Goal: Check status: Check status

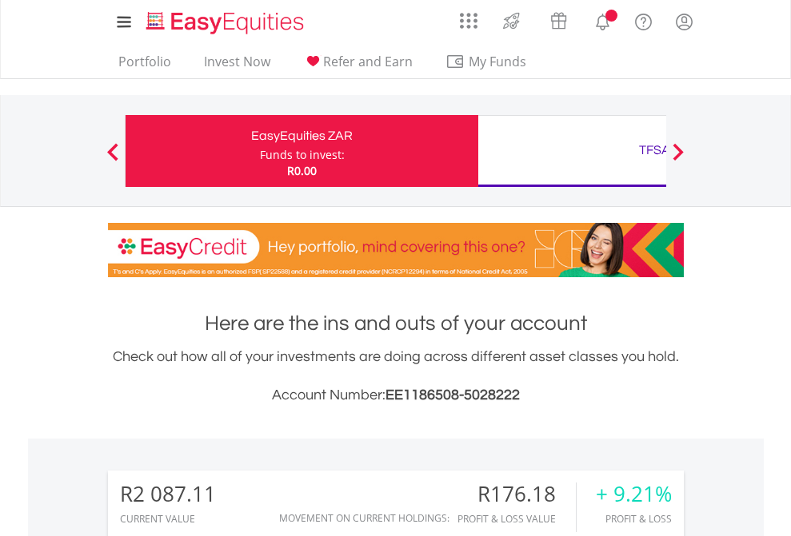
scroll to position [154, 251]
click at [260, 151] on div "Funds to invest:" at bounding box center [302, 155] width 85 height 16
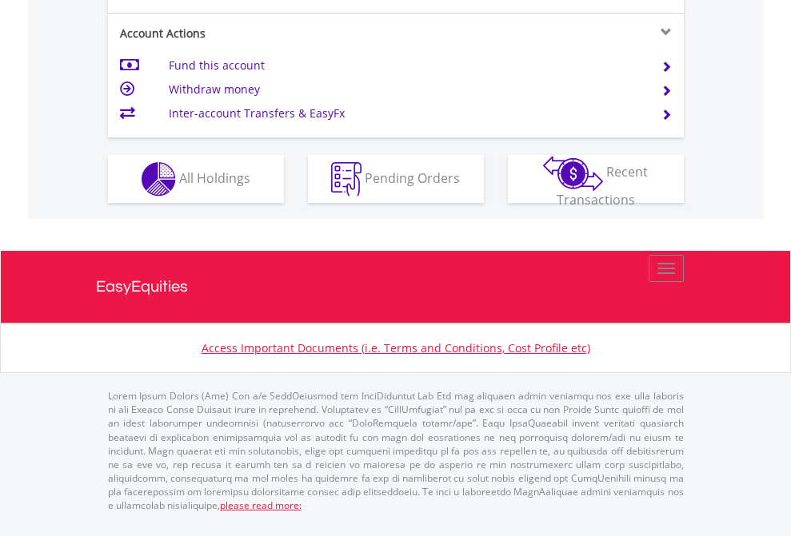
scroll to position [1501, 0]
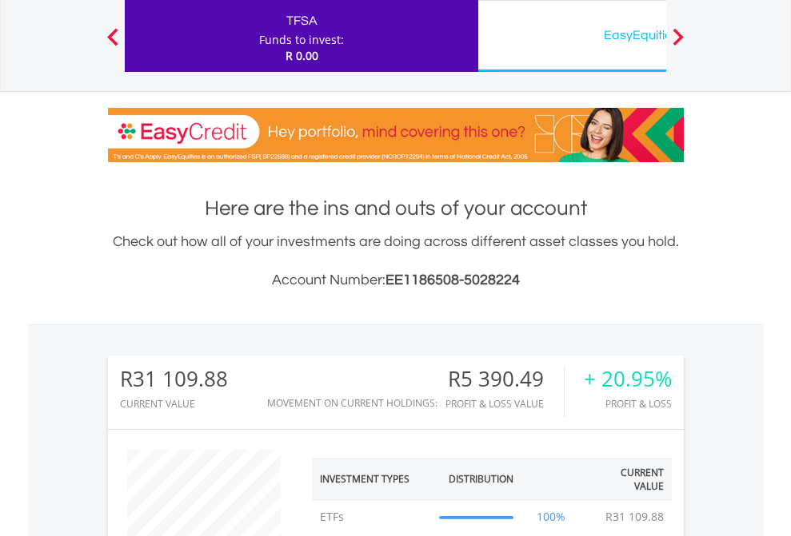
click at [572, 36] on div "EasyEquities USD" at bounding box center [654, 35] width 333 height 22
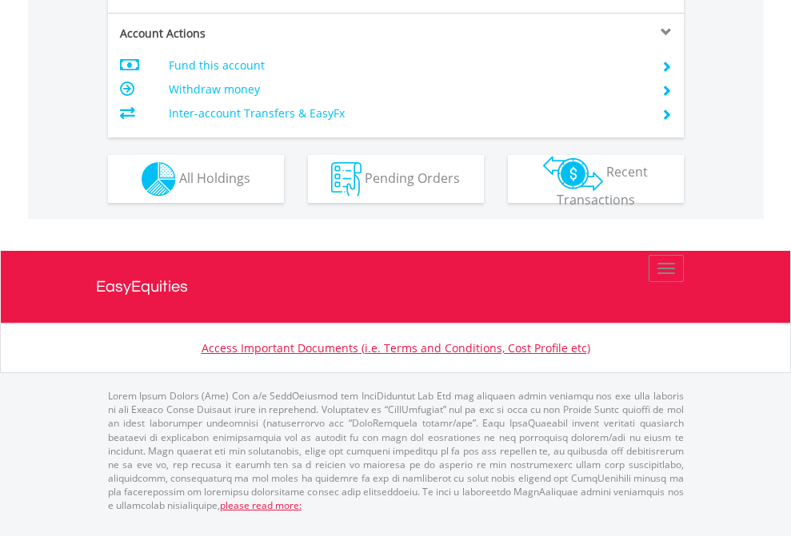
scroll to position [1501, 0]
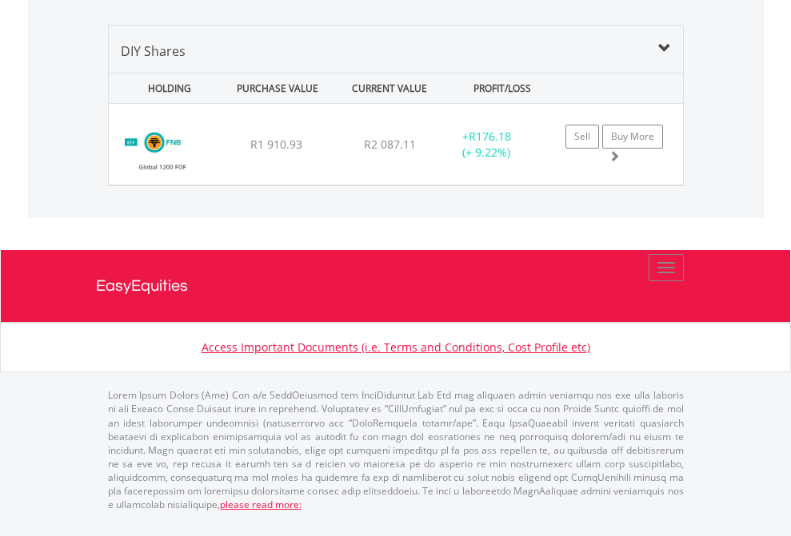
scroll to position [154, 251]
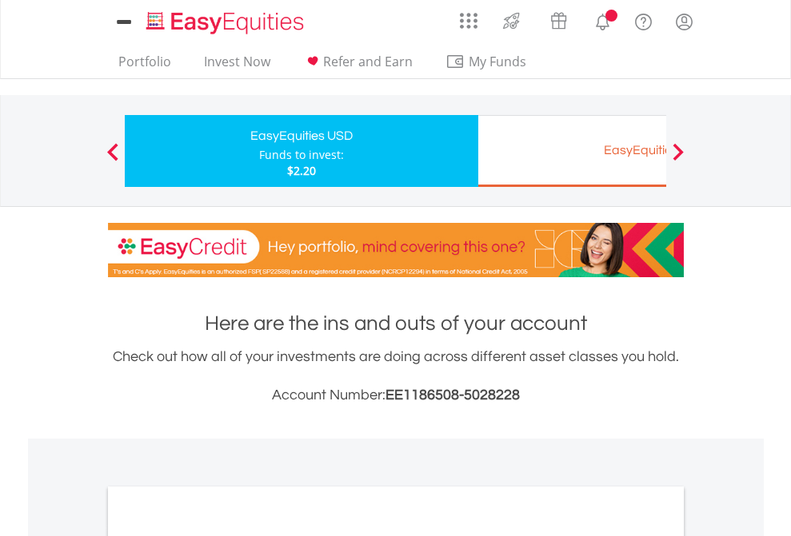
scroll to position [961, 0]
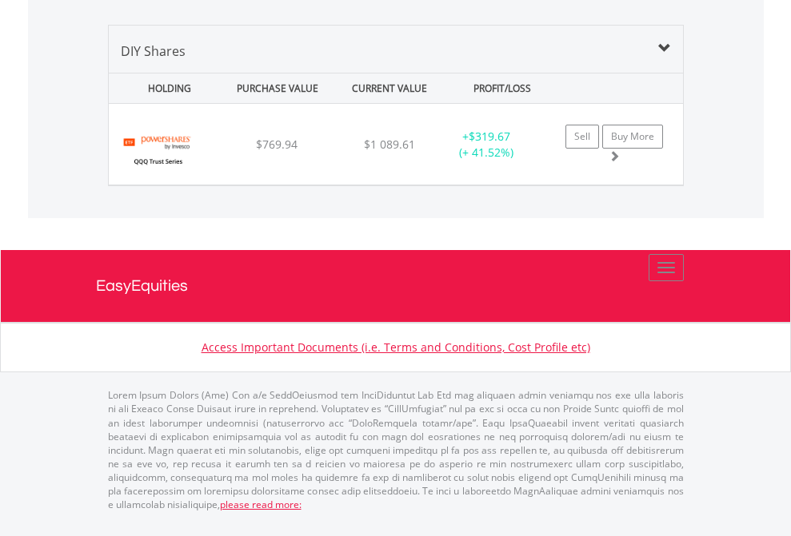
scroll to position [115, 0]
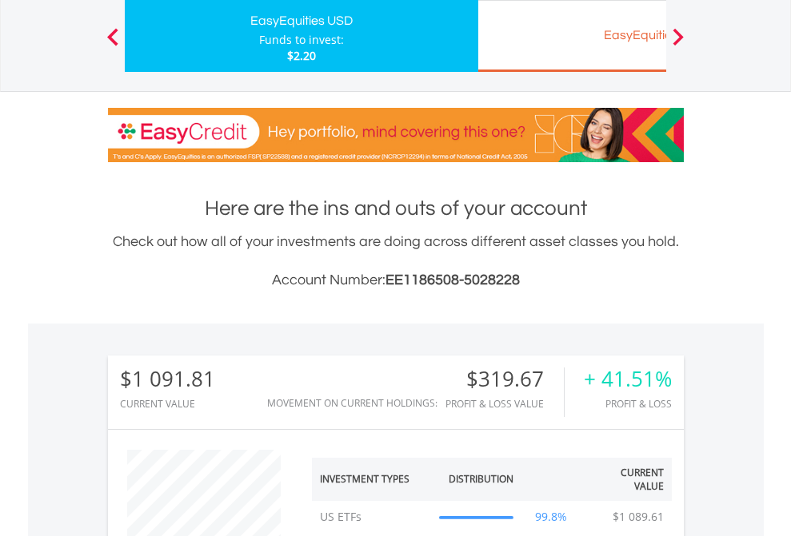
click at [572, 36] on div "EasyEquities EUR" at bounding box center [654, 35] width 333 height 22
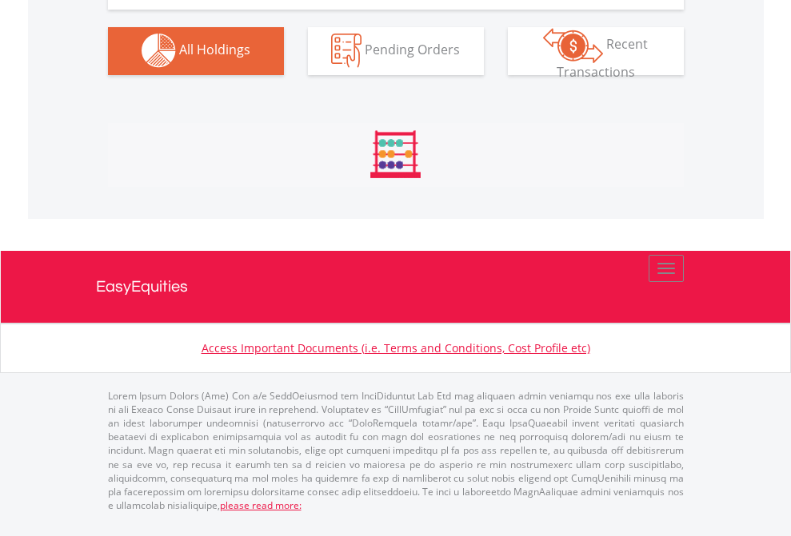
scroll to position [1583, 0]
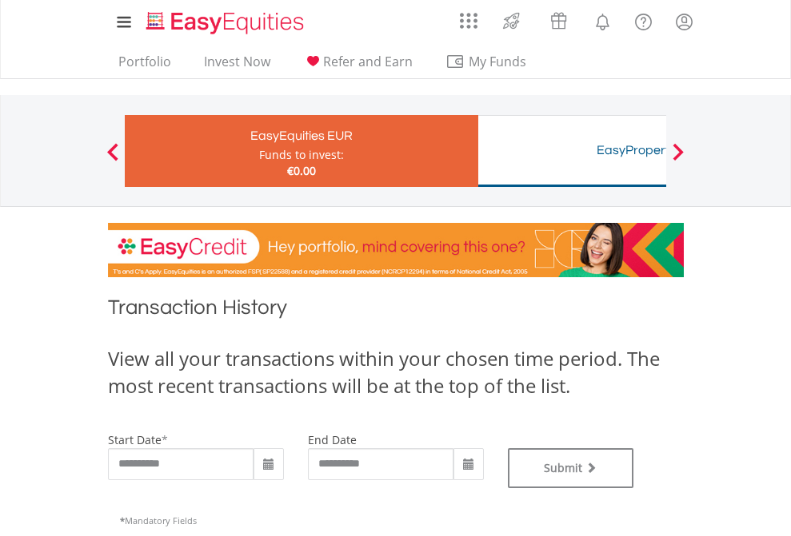
type input "**********"
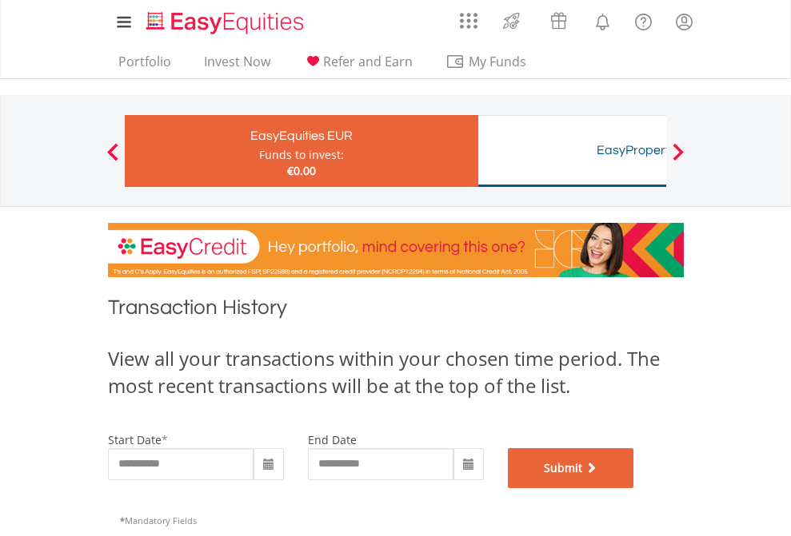
click at [634, 489] on button "Submit" at bounding box center [571, 469] width 126 height 40
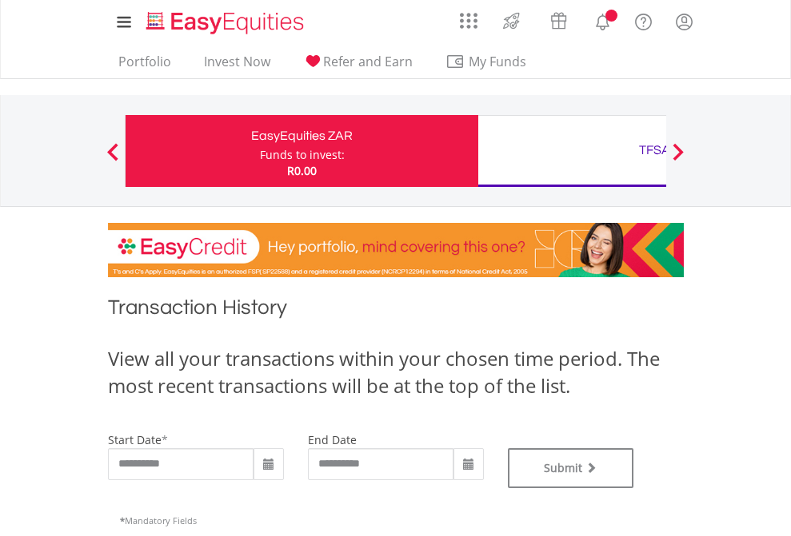
click at [572, 151] on div "TFSA" at bounding box center [654, 150] width 333 height 22
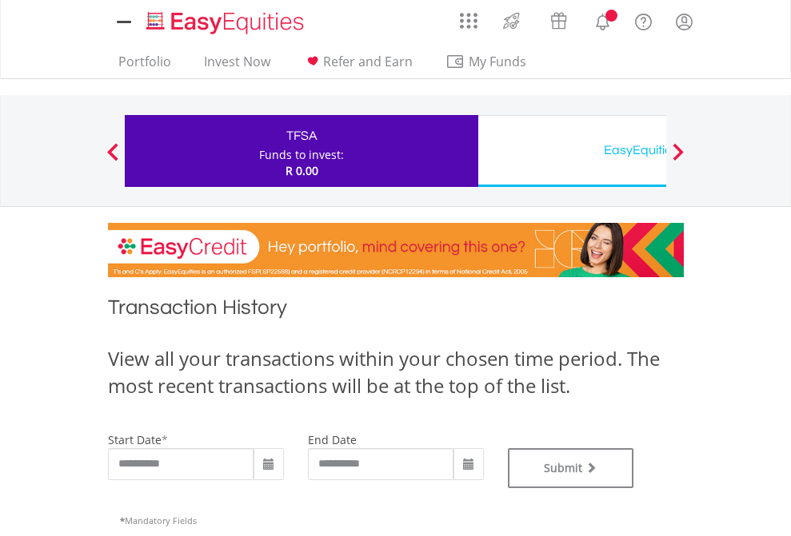
type input "**********"
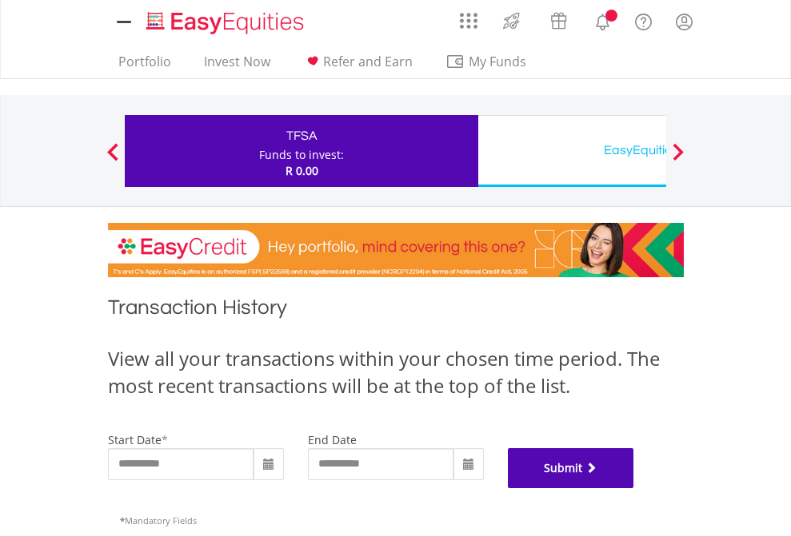
click at [634, 489] on button "Submit" at bounding box center [571, 469] width 126 height 40
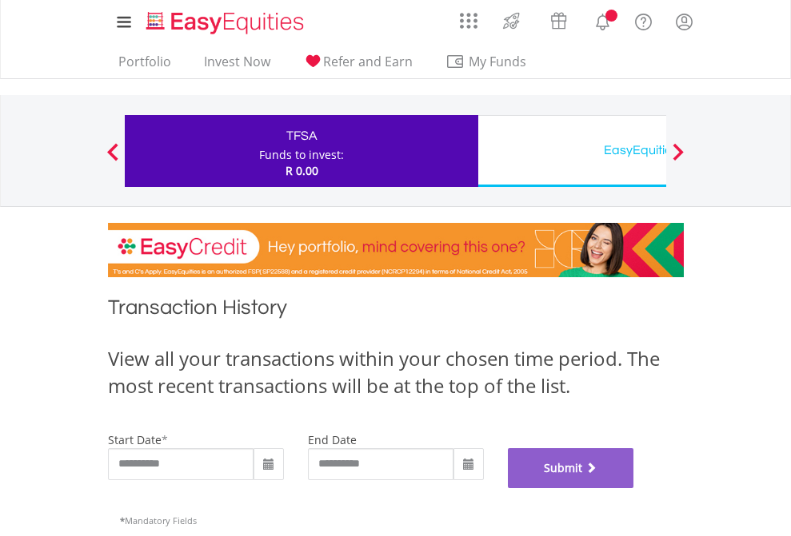
scroll to position [648, 0]
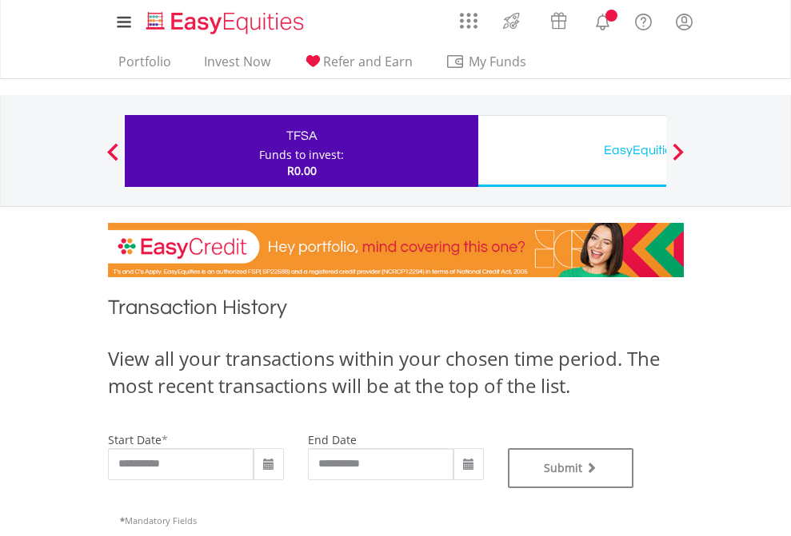
click at [572, 151] on div "EasyEquities USD" at bounding box center [654, 150] width 333 height 22
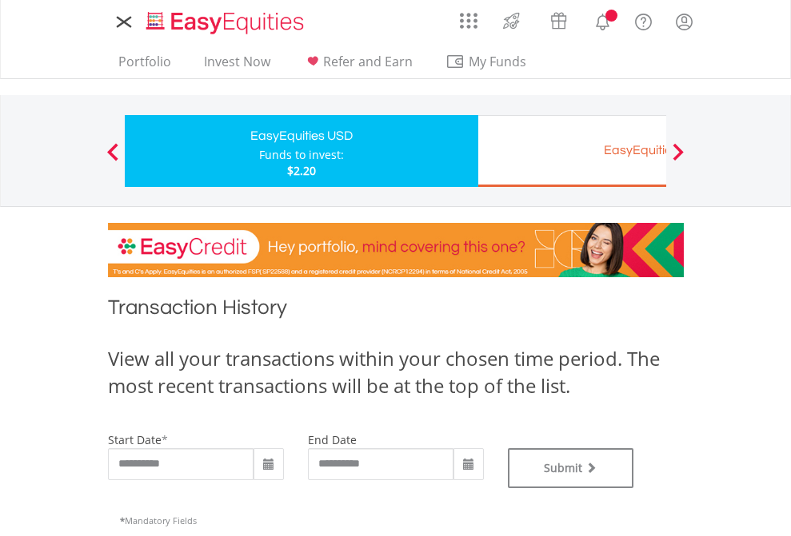
type input "**********"
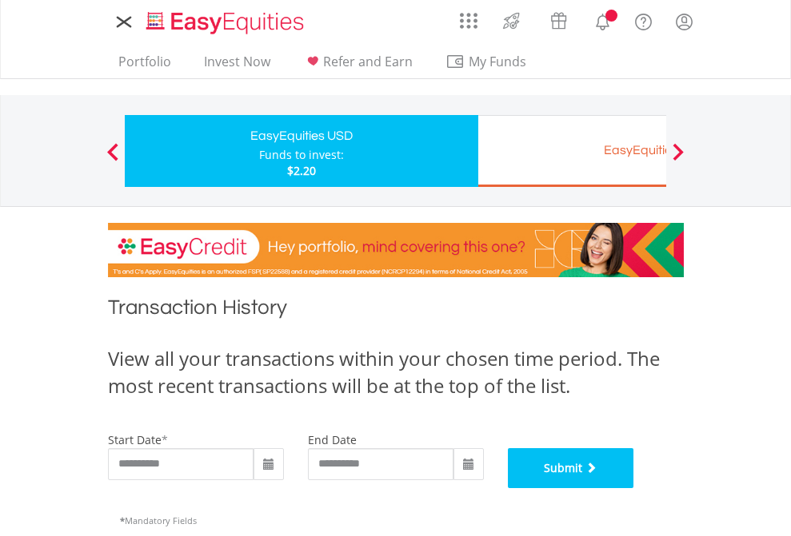
click at [634, 489] on button "Submit" at bounding box center [571, 469] width 126 height 40
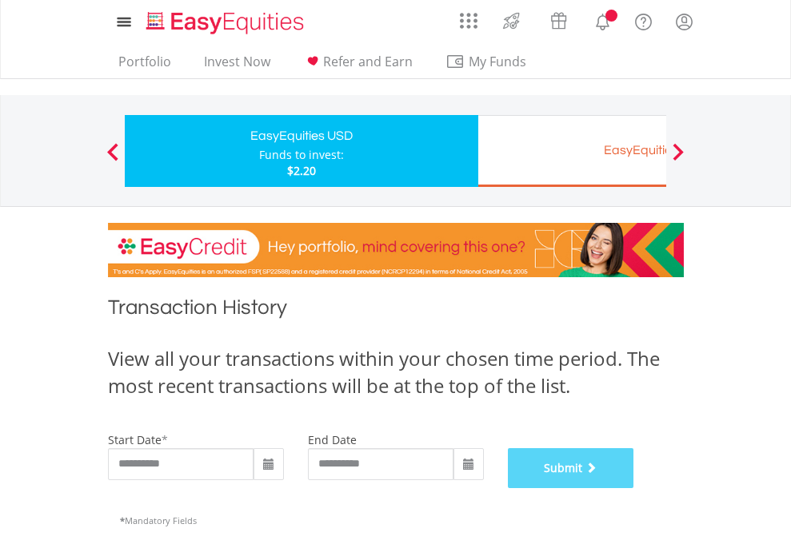
scroll to position [648, 0]
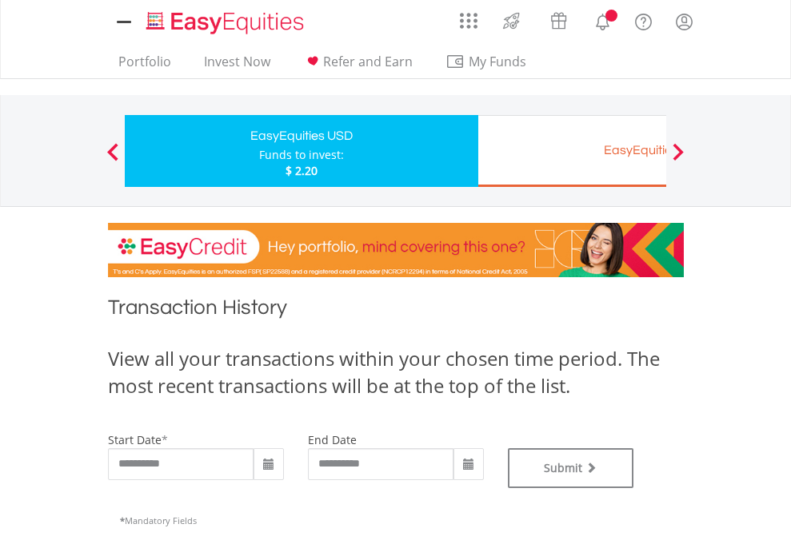
click at [572, 151] on div "EasyEquities EUR" at bounding box center [654, 150] width 333 height 22
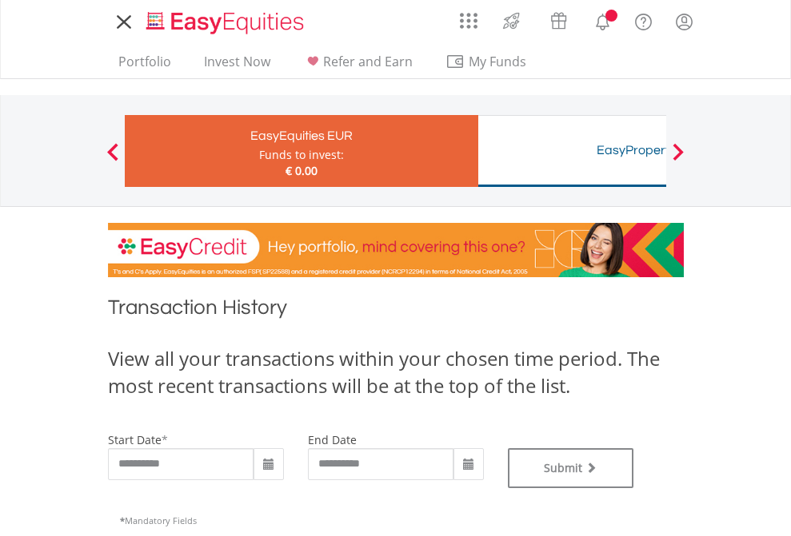
type input "**********"
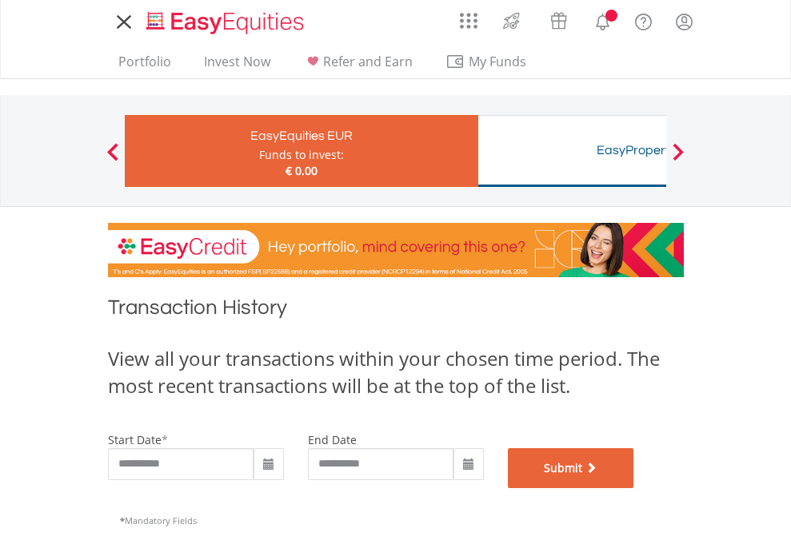
click at [634, 489] on button "Submit" at bounding box center [571, 469] width 126 height 40
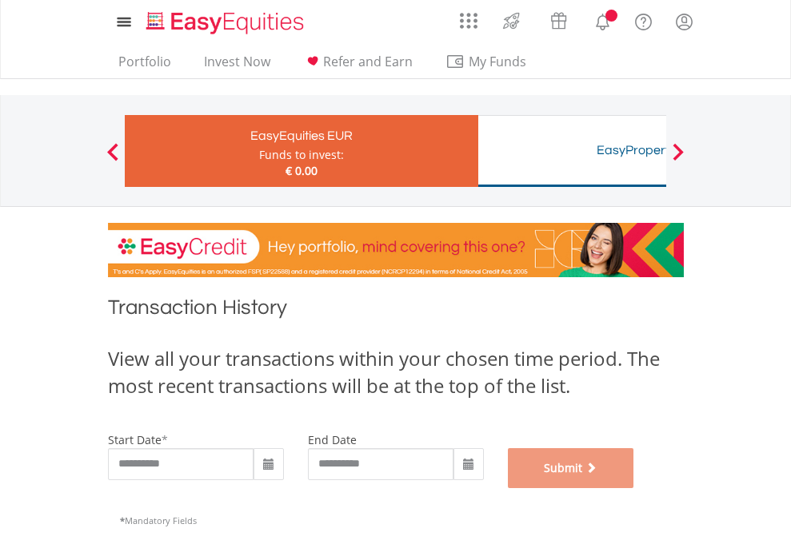
scroll to position [648, 0]
